Goal: Information Seeking & Learning: Learn about a topic

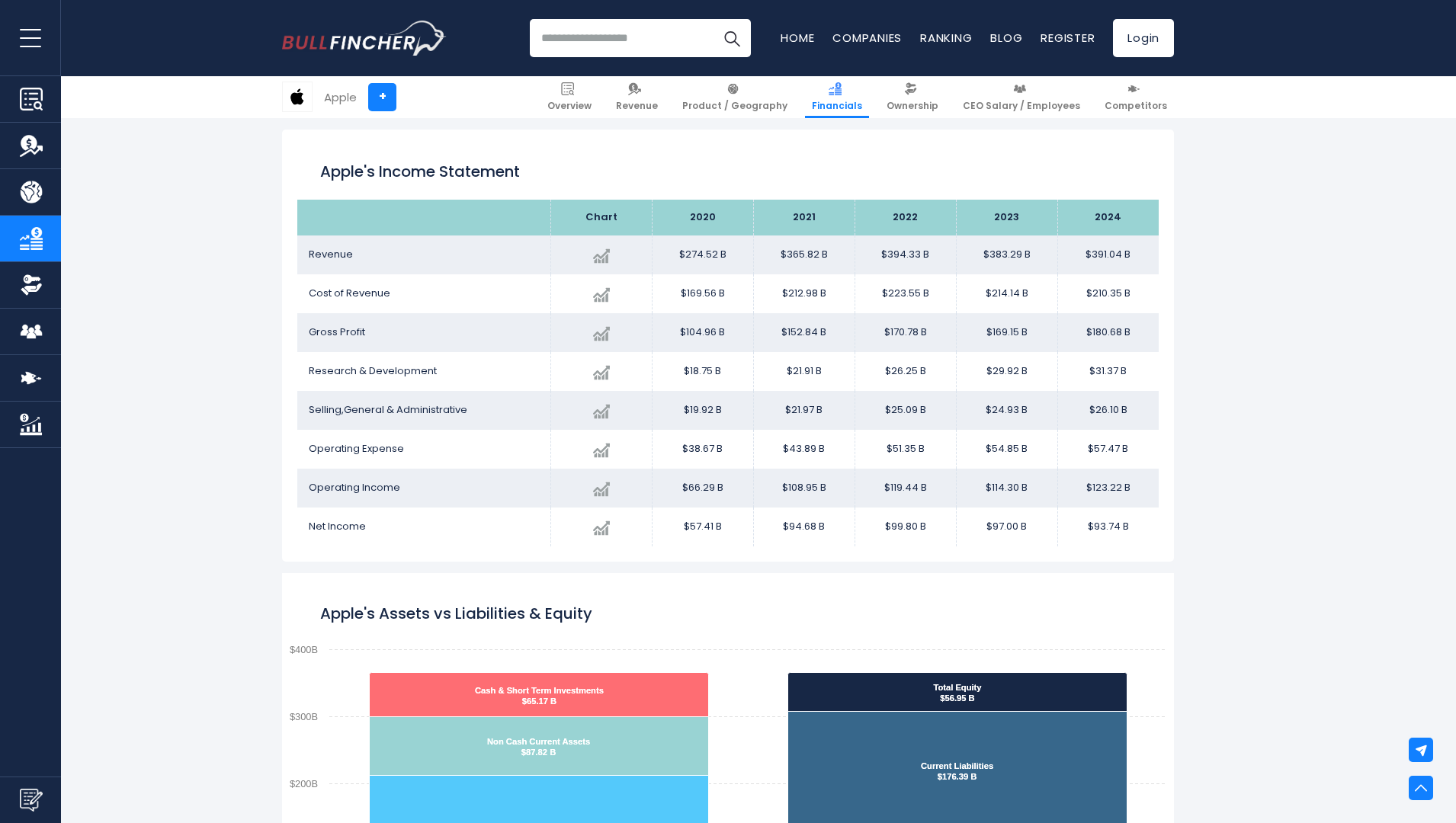
scroll to position [2465, 0]
